Goal: Task Accomplishment & Management: Manage account settings

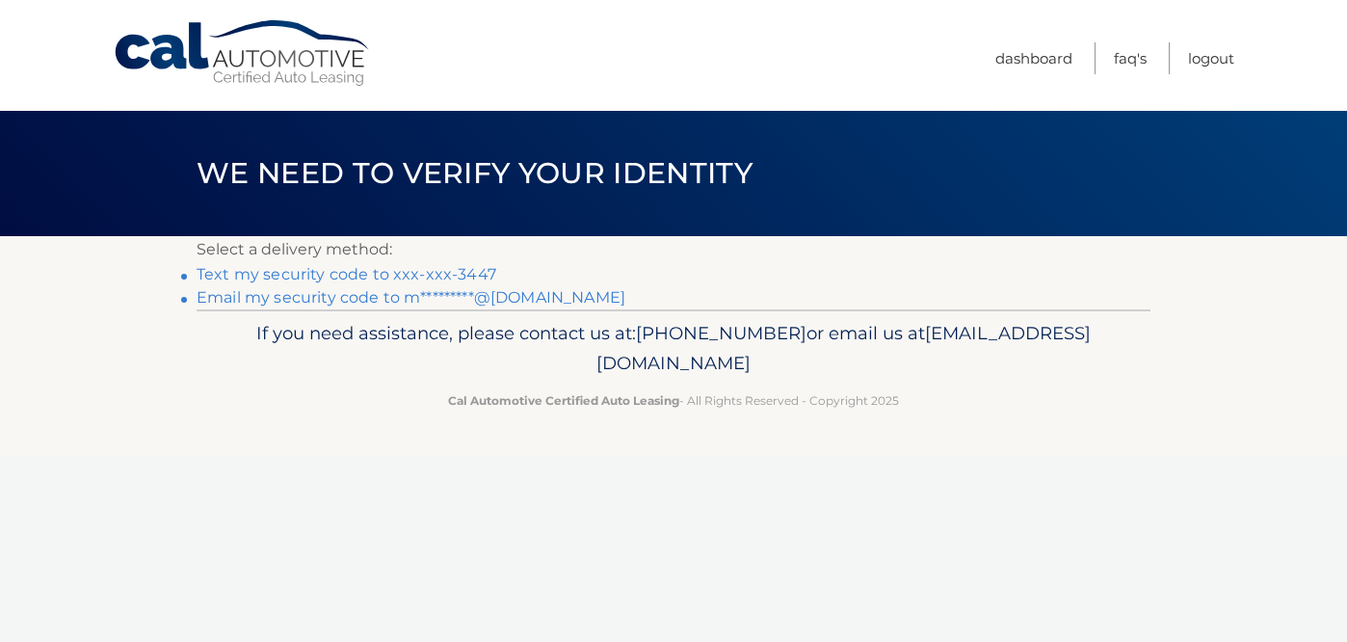
click at [476, 279] on link "Text my security code to xxx-xxx-3447" at bounding box center [347, 274] width 300 height 18
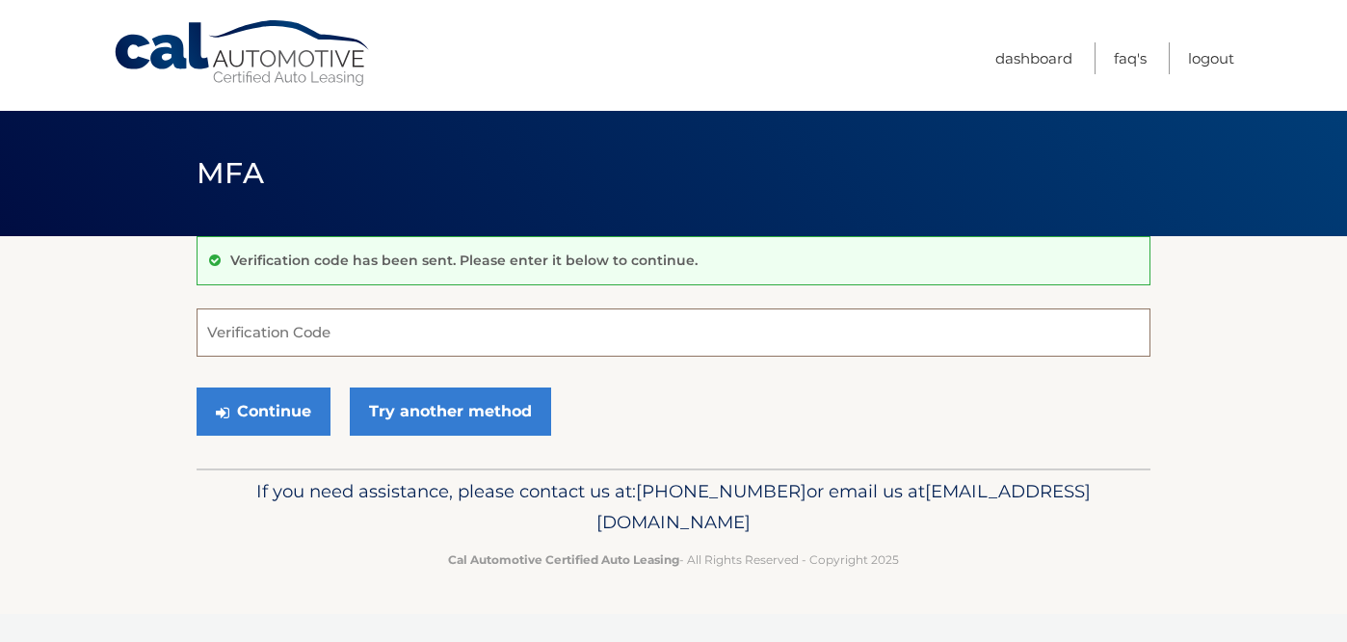
click at [413, 337] on input "Verification Code" at bounding box center [674, 332] width 954 height 48
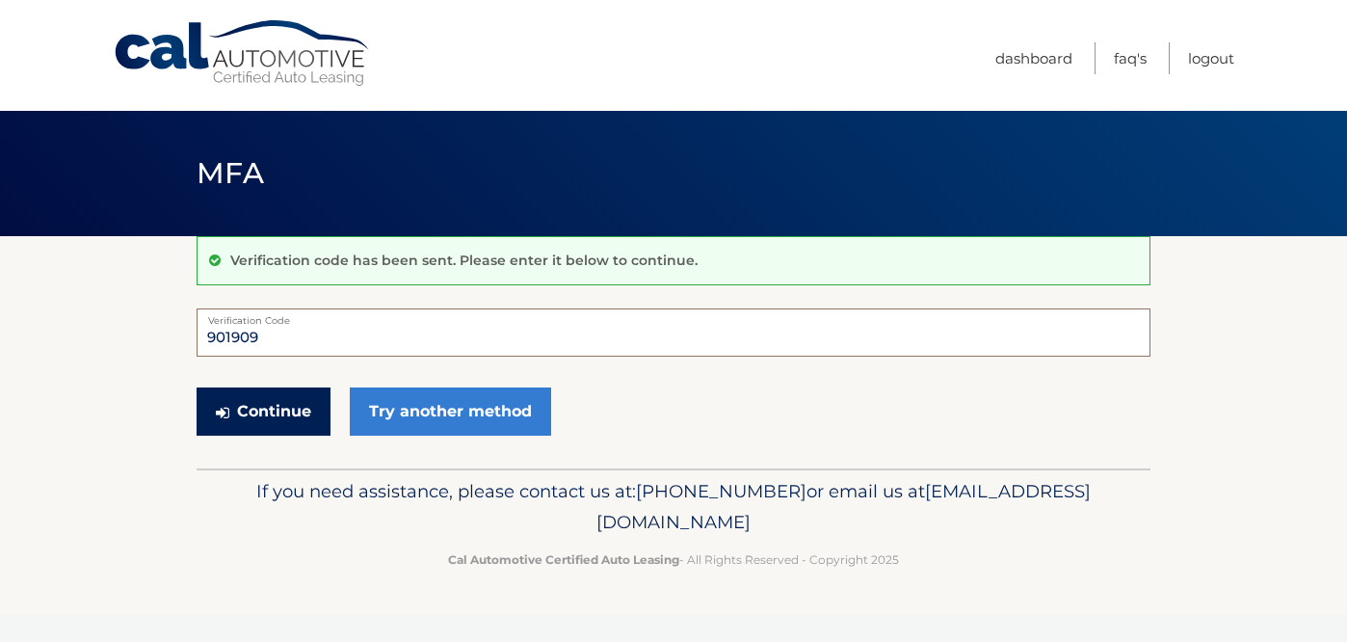
type input "901909"
click at [309, 426] on button "Continue" at bounding box center [264, 411] width 134 height 48
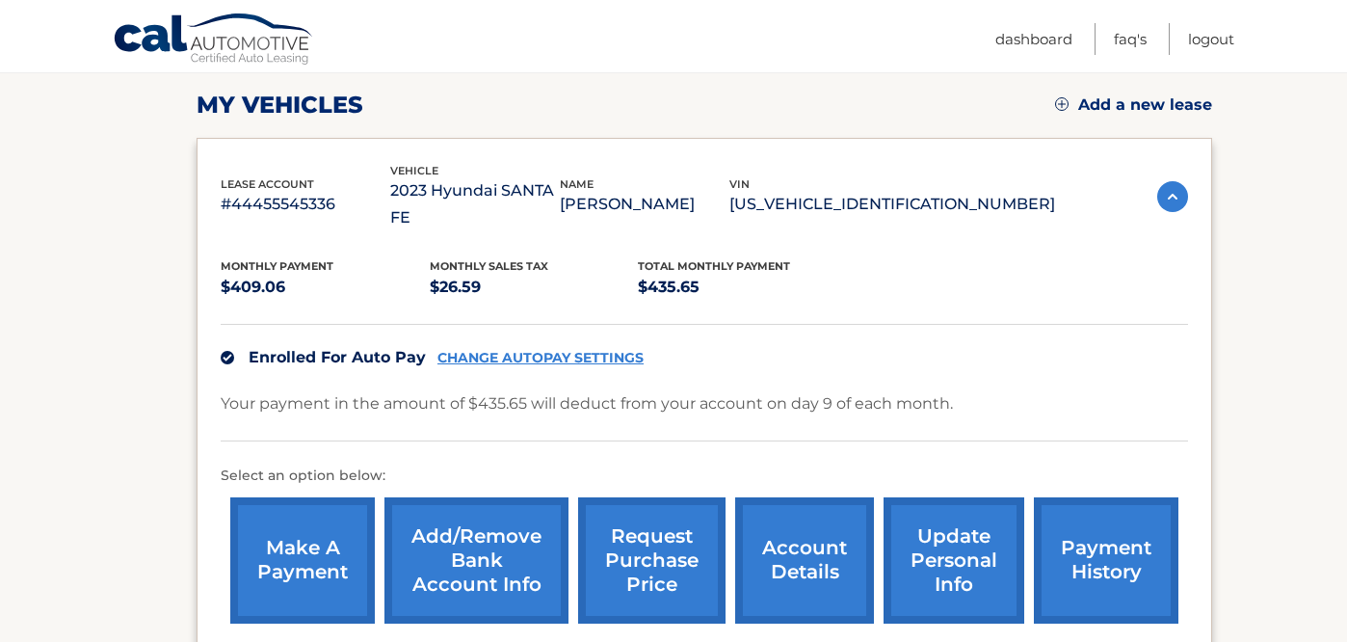
scroll to position [263, 0]
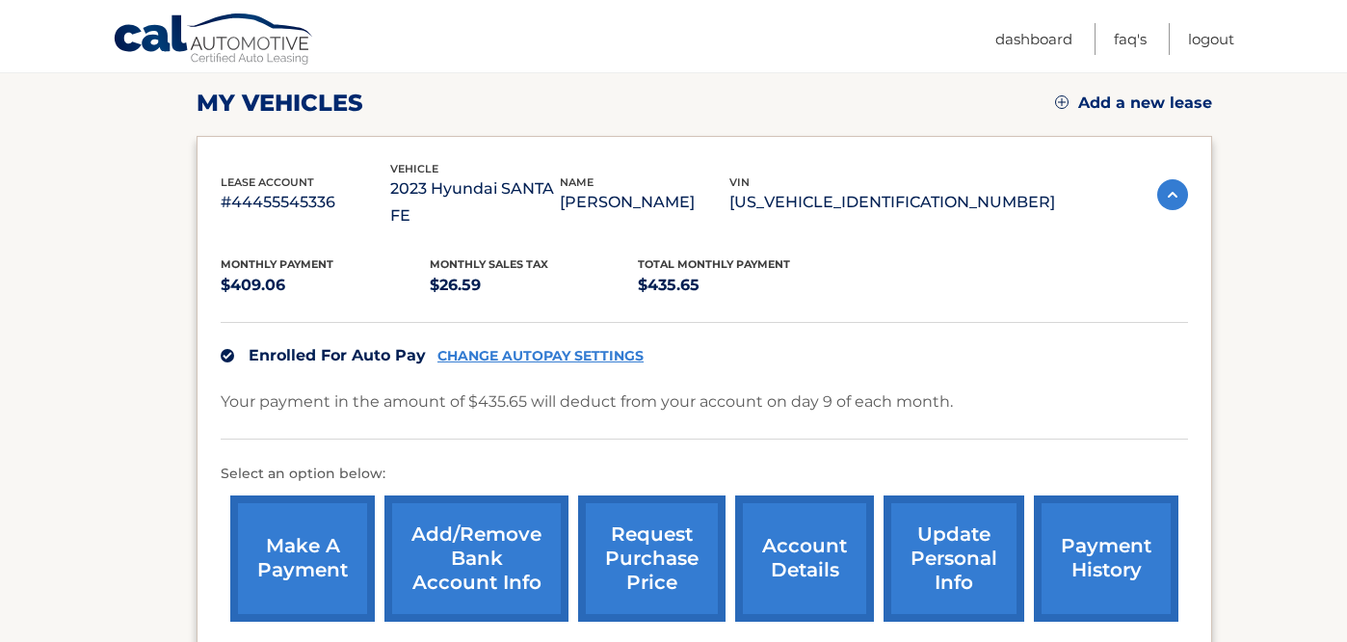
click at [501, 516] on link "Add/Remove bank account info" at bounding box center [476, 558] width 184 height 126
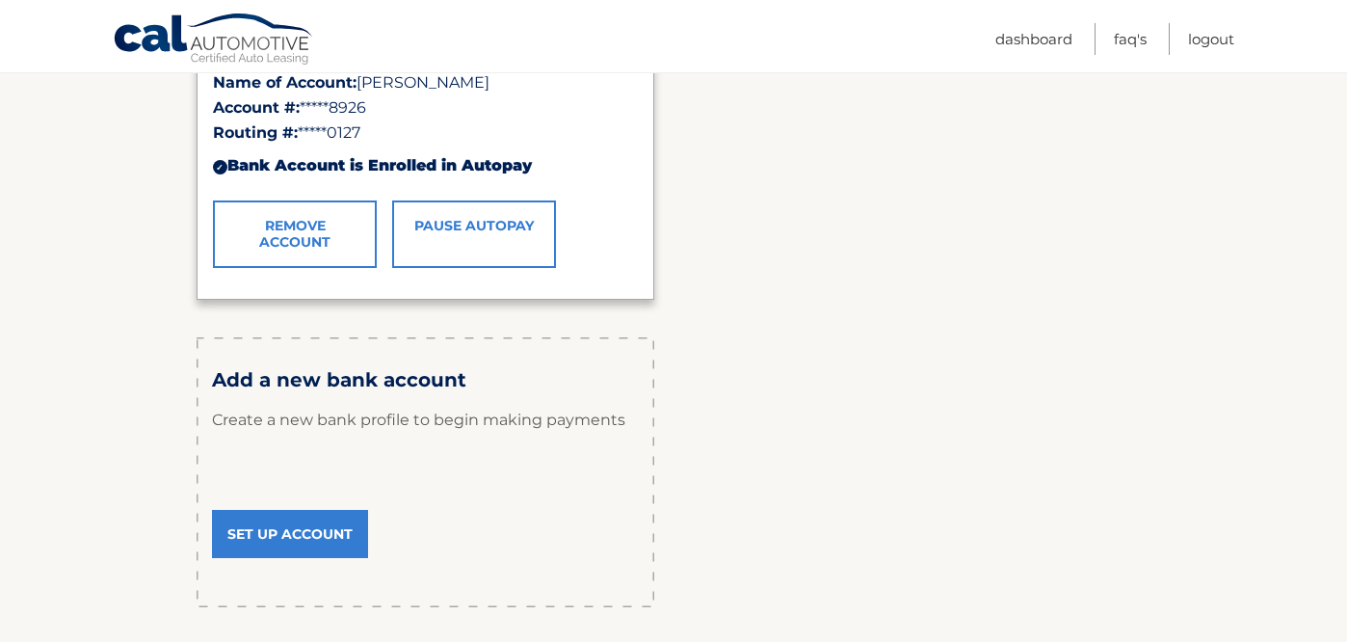
scroll to position [438, 0]
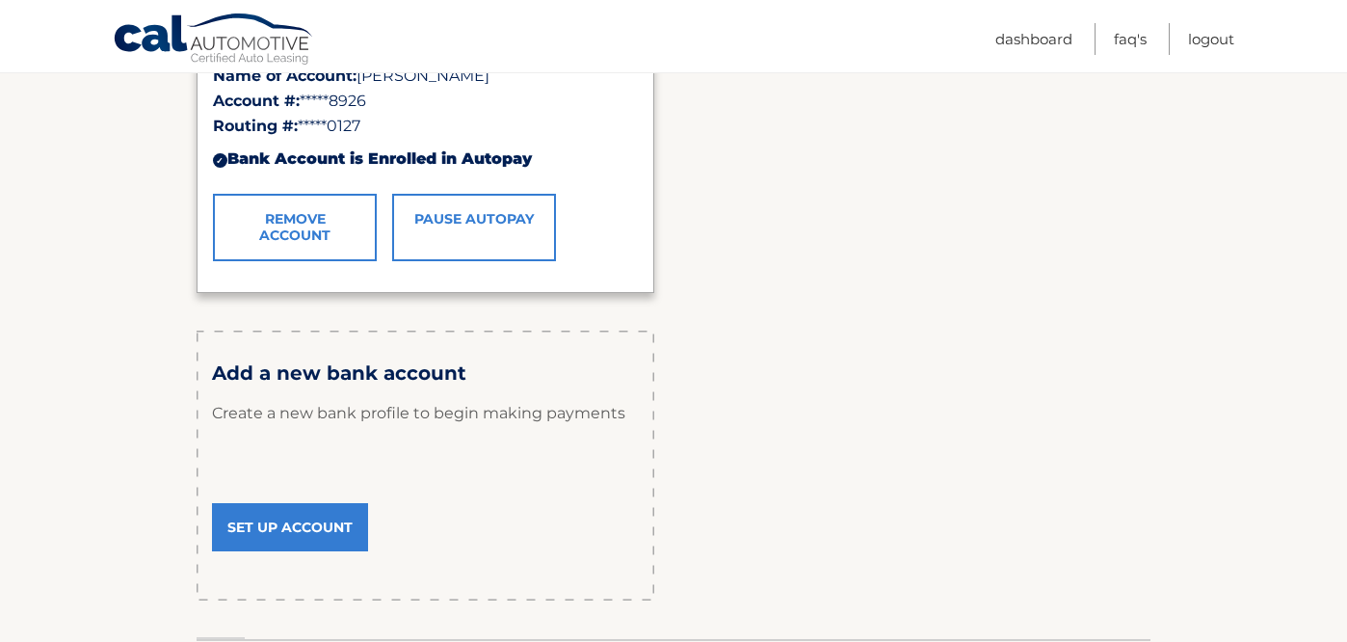
click at [328, 522] on link "Set Up Account" at bounding box center [290, 527] width 156 height 48
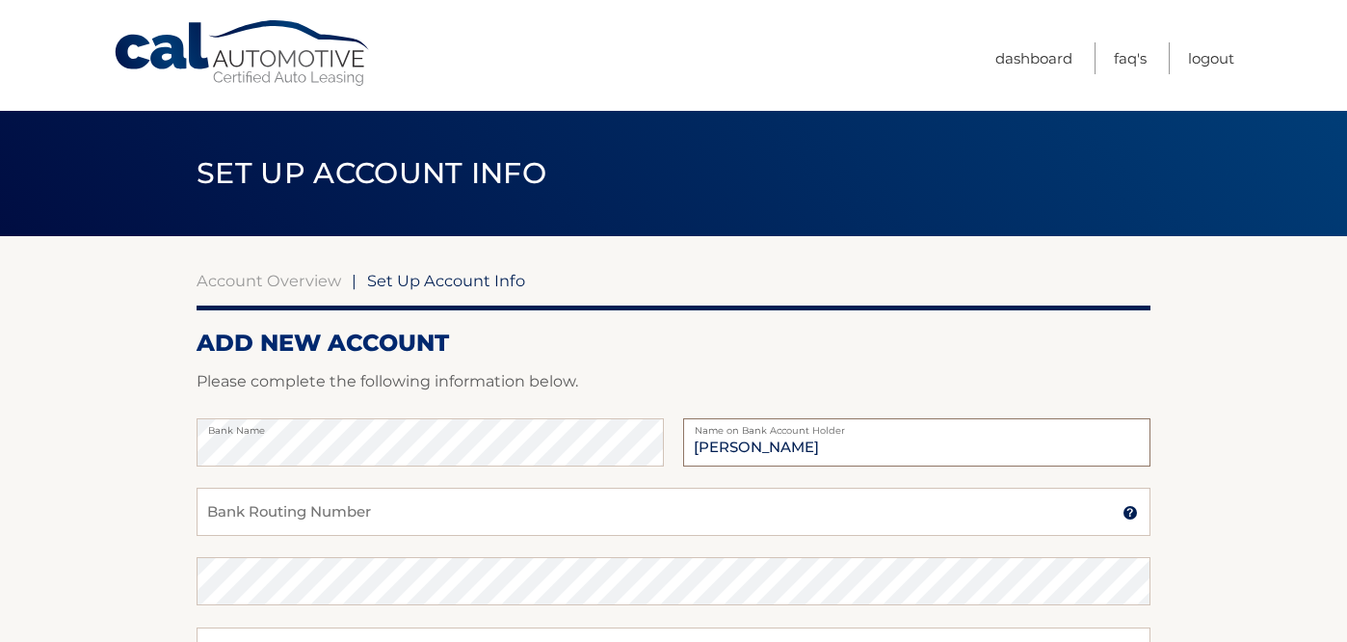
type input "David Mancuso"
click at [332, 515] on input "Bank Routing Number" at bounding box center [674, 512] width 954 height 48
click at [236, 524] on input "Bank Routing Number" at bounding box center [674, 512] width 954 height 48
type input "222370440"
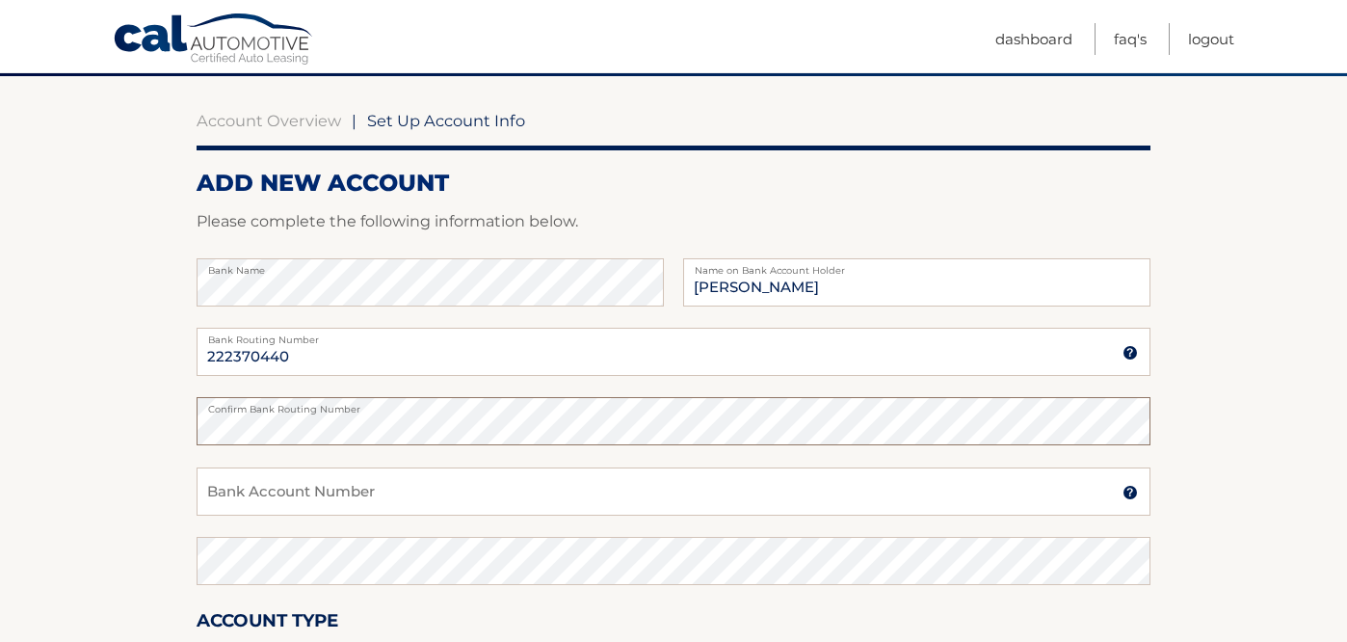
scroll to position [173, 0]
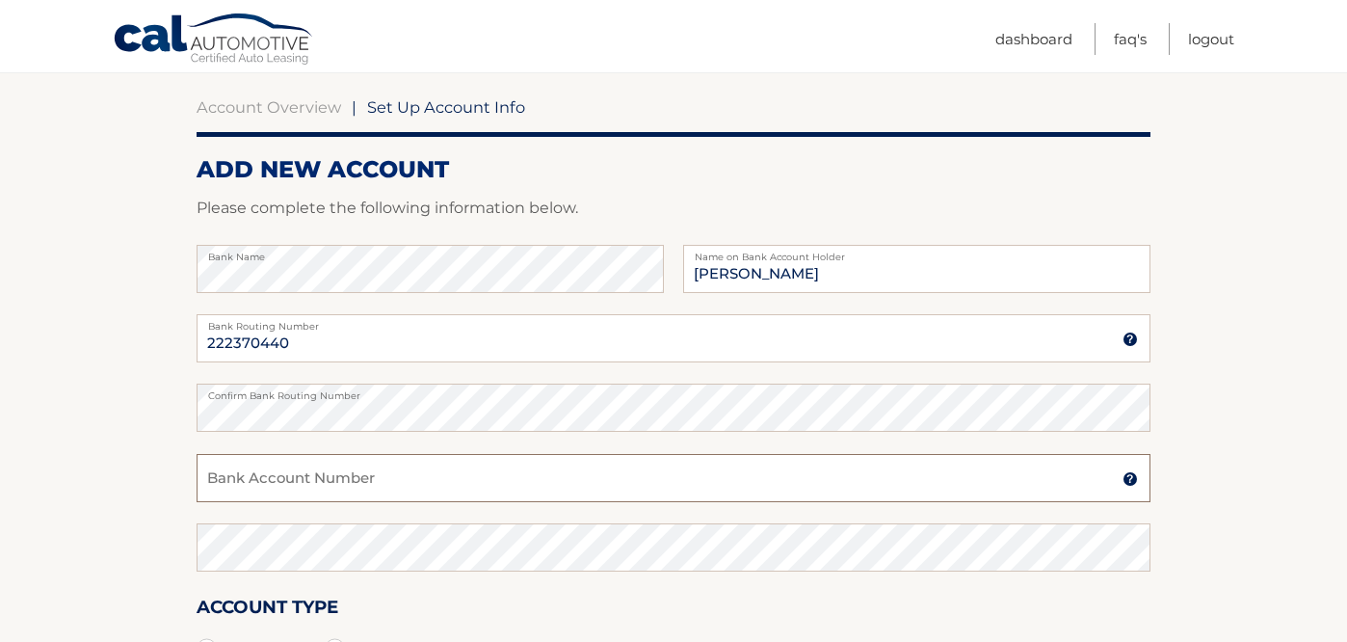
click at [228, 475] on input "Bank Account Number" at bounding box center [674, 478] width 954 height 48
type input "7809021541"
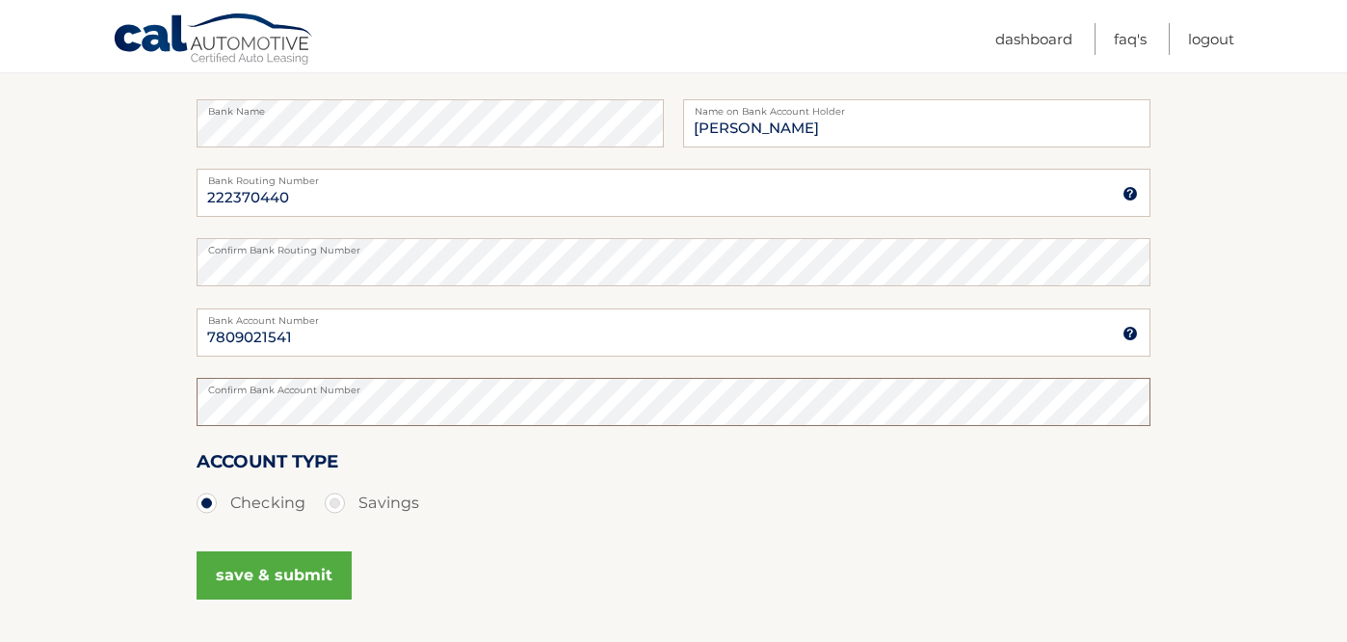
scroll to position [318, 0]
click at [289, 582] on button "save & submit" at bounding box center [274, 576] width 155 height 48
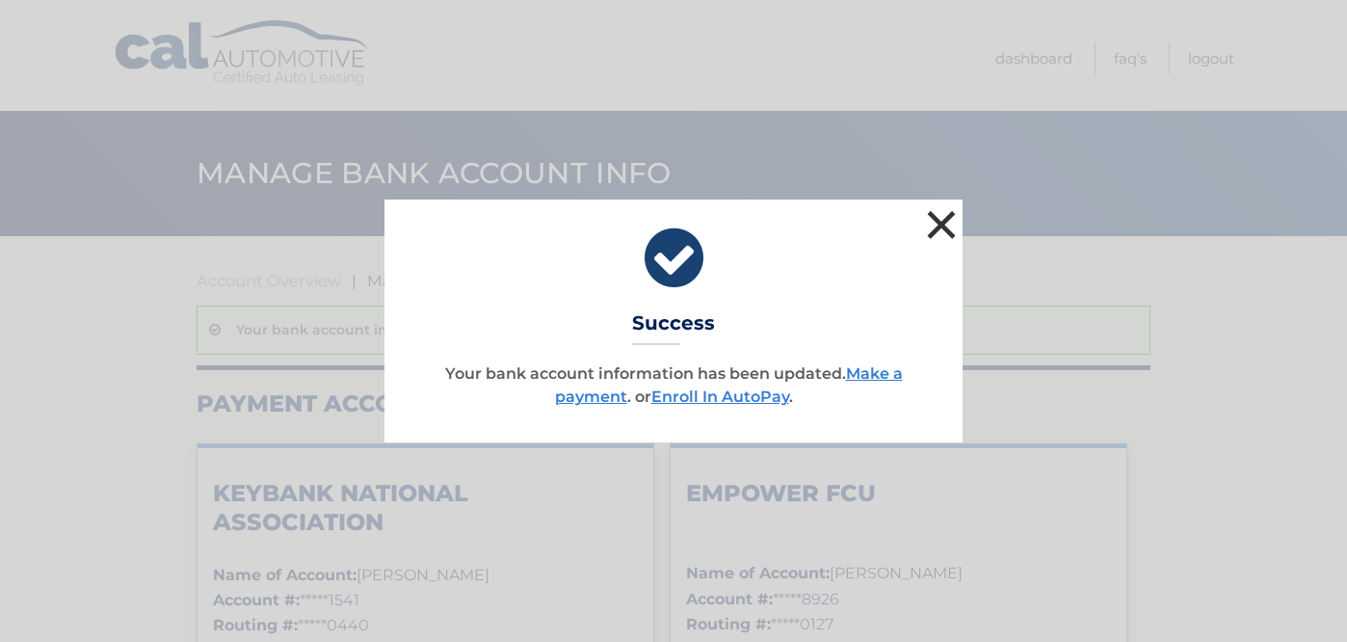
click at [933, 219] on button "×" at bounding box center [941, 224] width 39 height 39
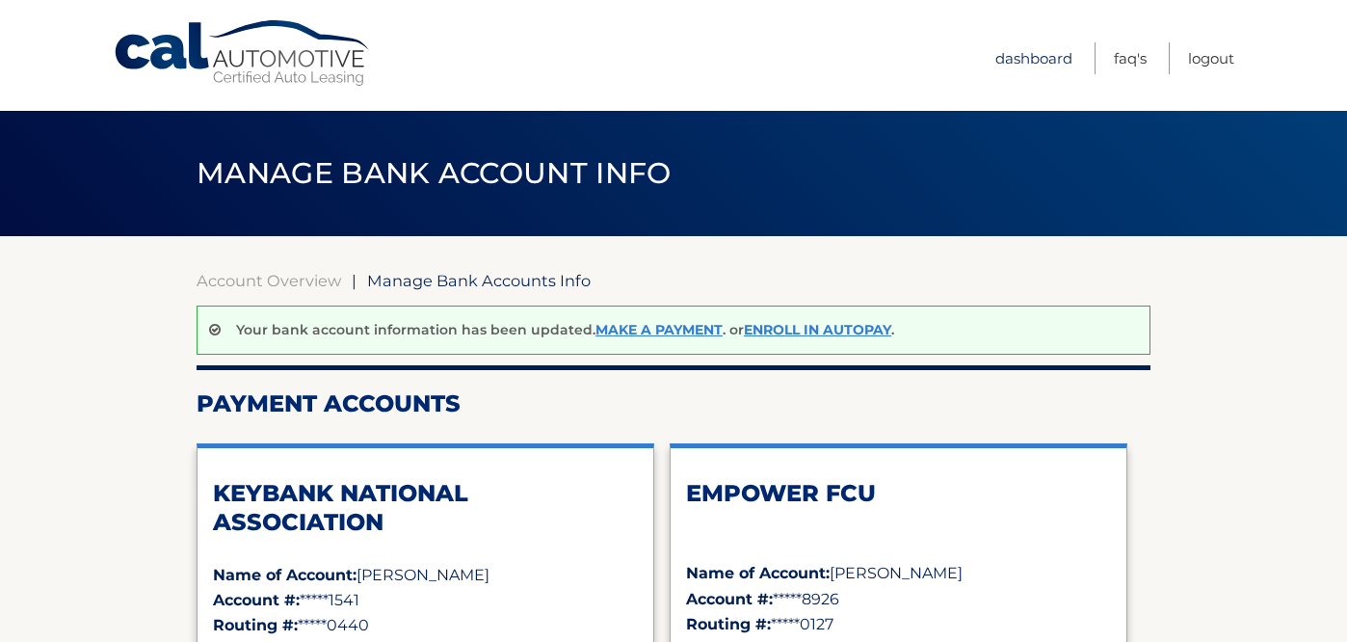
click at [1043, 55] on link "Dashboard" at bounding box center [1033, 58] width 77 height 32
click at [1027, 58] on link "Dashboard" at bounding box center [1033, 58] width 77 height 32
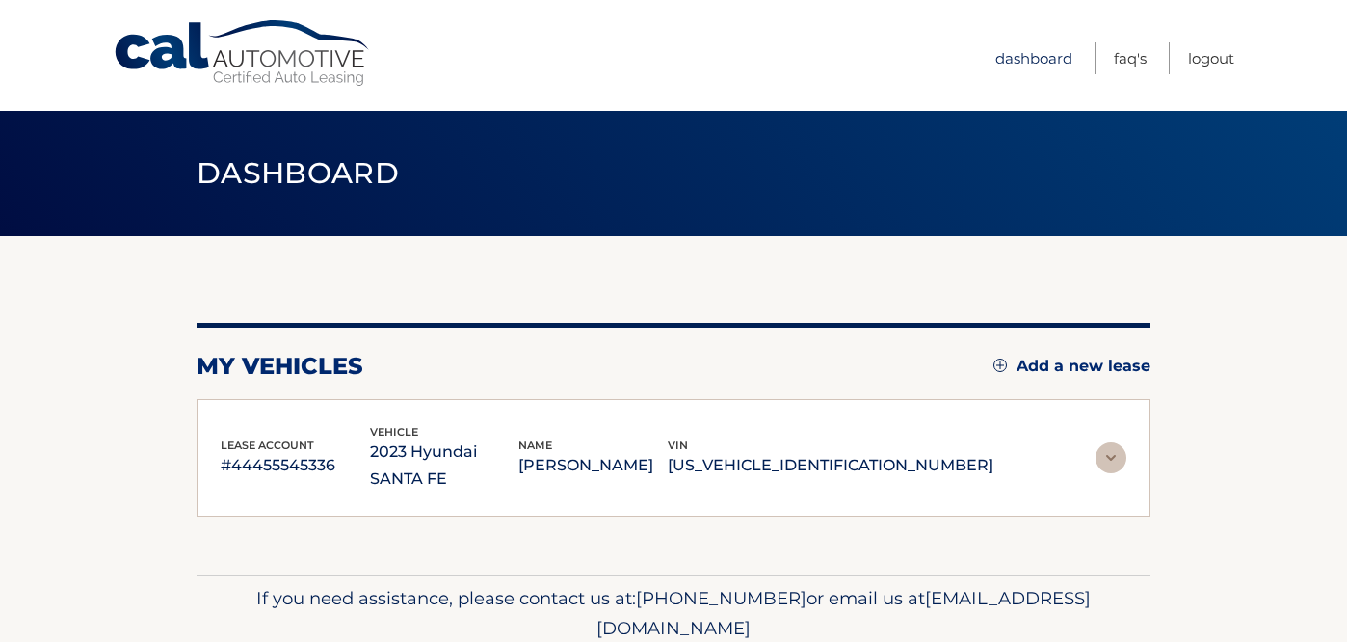
drag, startPoint x: 0, startPoint y: 0, endPoint x: 1021, endPoint y: 60, distance: 1023.1
click at [1021, 60] on link "Dashboard" at bounding box center [1033, 58] width 77 height 32
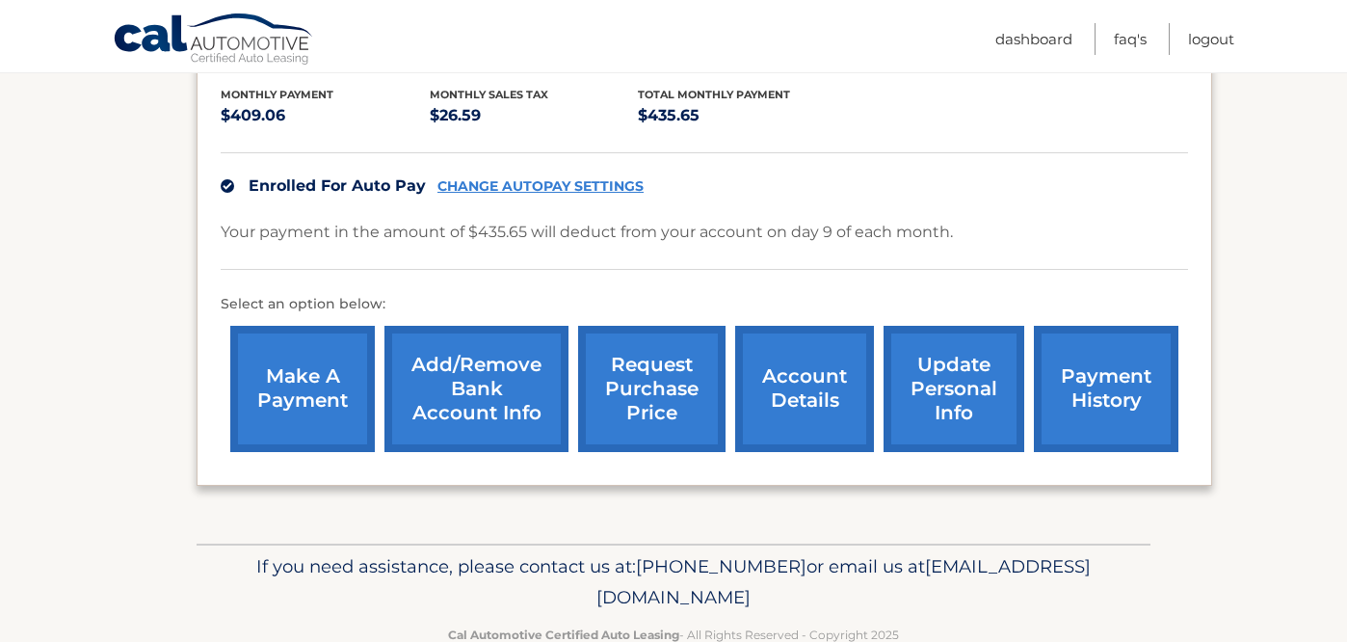
scroll to position [453, 0]
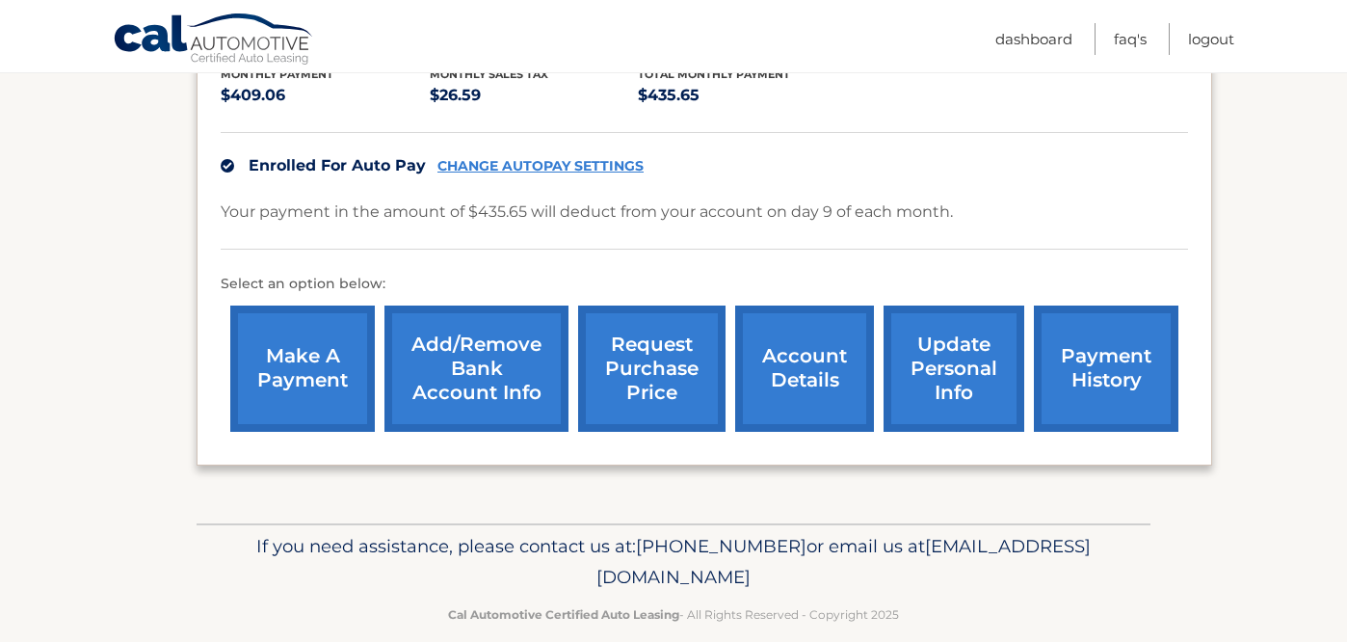
click at [675, 331] on link "request purchase price" at bounding box center [651, 368] width 147 height 126
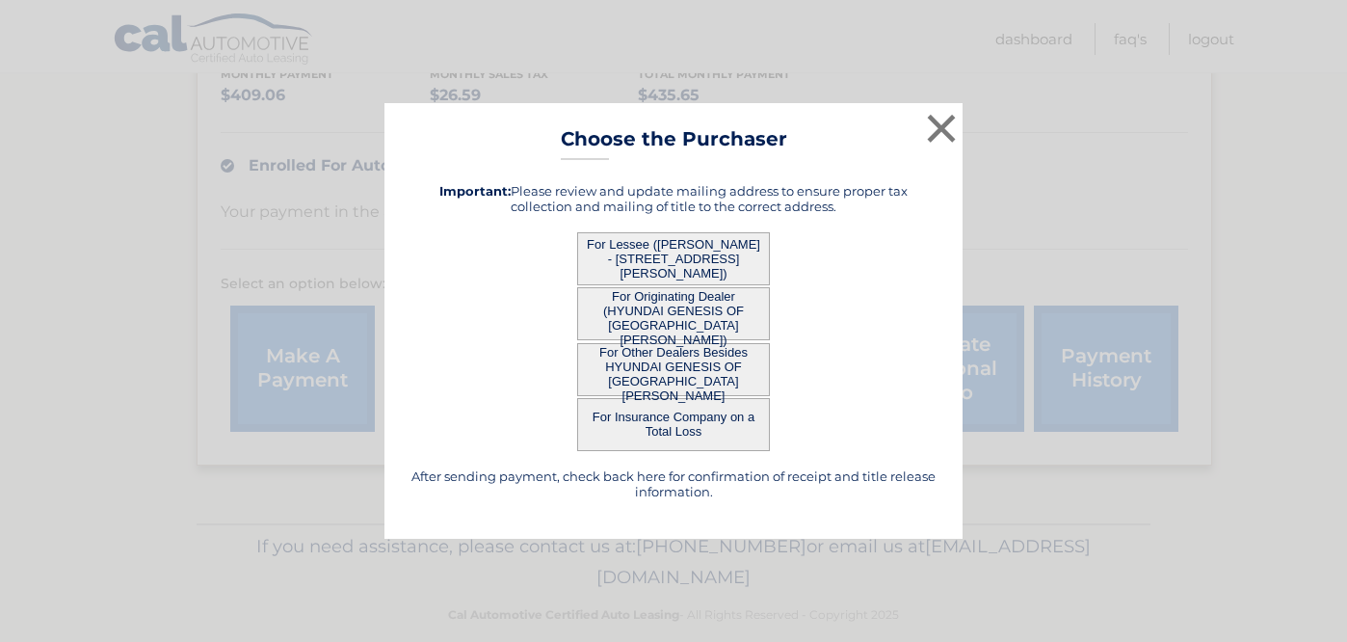
click at [675, 414] on button "For Insurance Company on a Total Loss" at bounding box center [673, 424] width 193 height 53
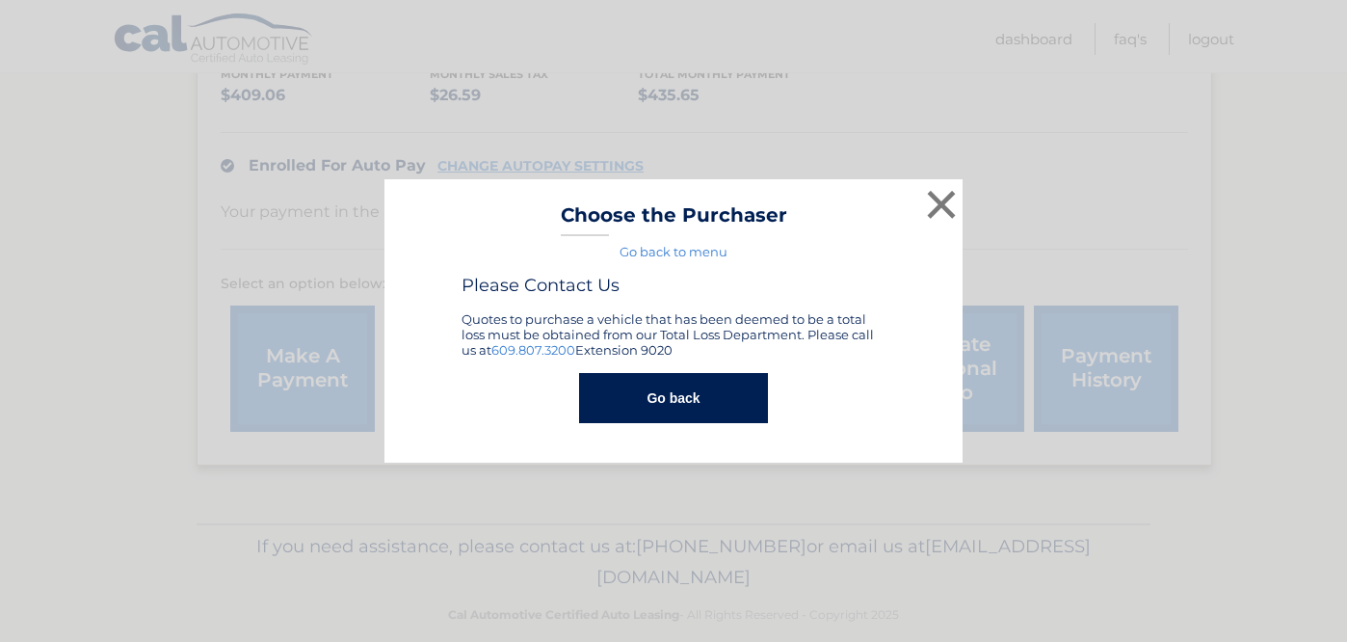
click at [719, 406] on button "Go back" at bounding box center [673, 398] width 188 height 50
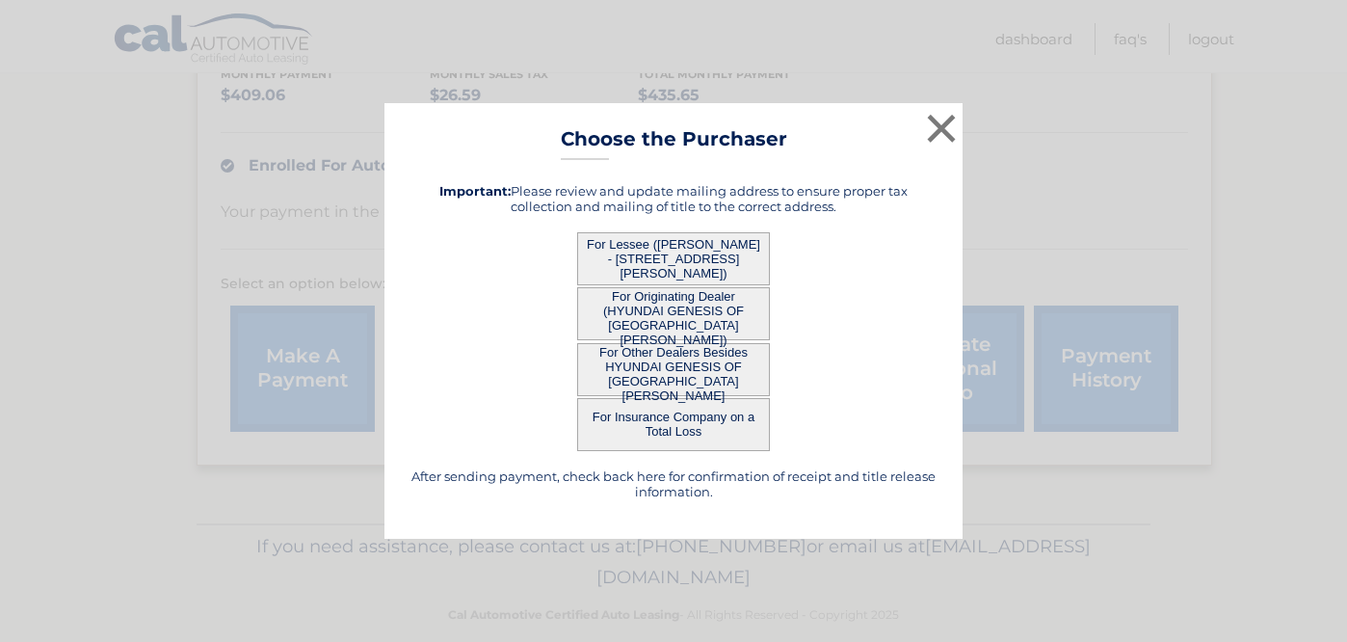
click at [707, 262] on button "For Lessee ([PERSON_NAME] - [STREET_ADDRESS][PERSON_NAME])" at bounding box center [673, 258] width 193 height 53
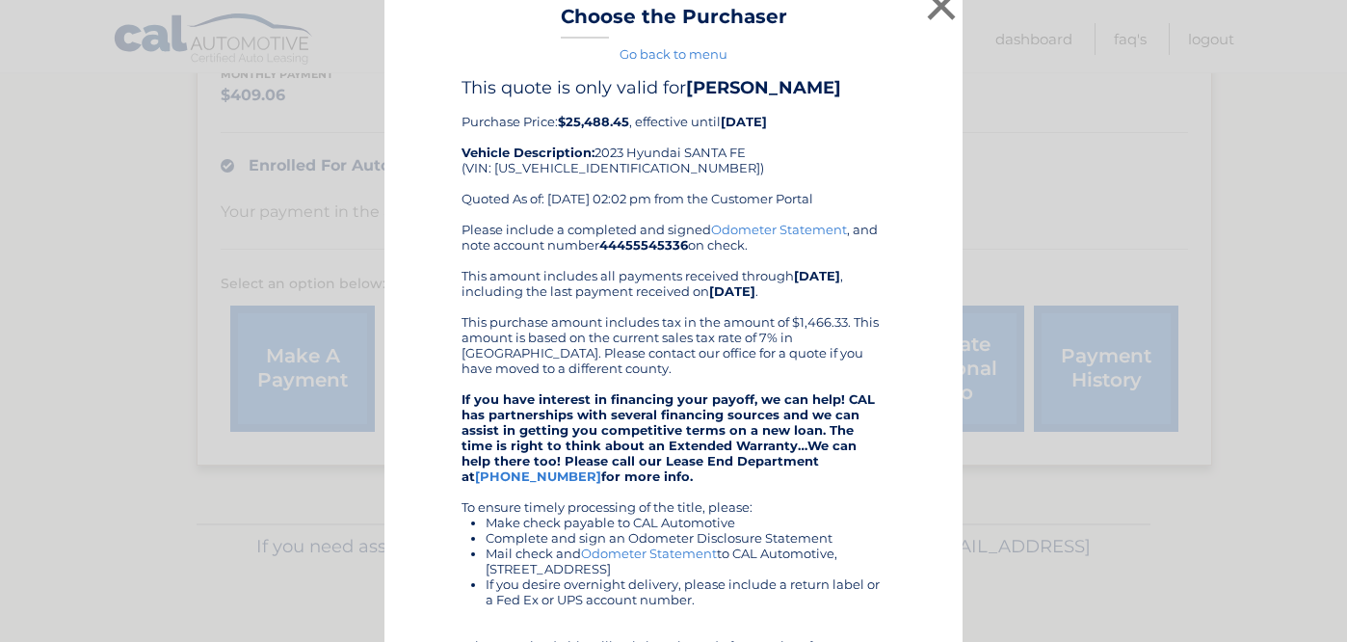
scroll to position [20, 0]
click at [946, 11] on button "×" at bounding box center [941, 5] width 39 height 39
